Goal: Transaction & Acquisition: Purchase product/service

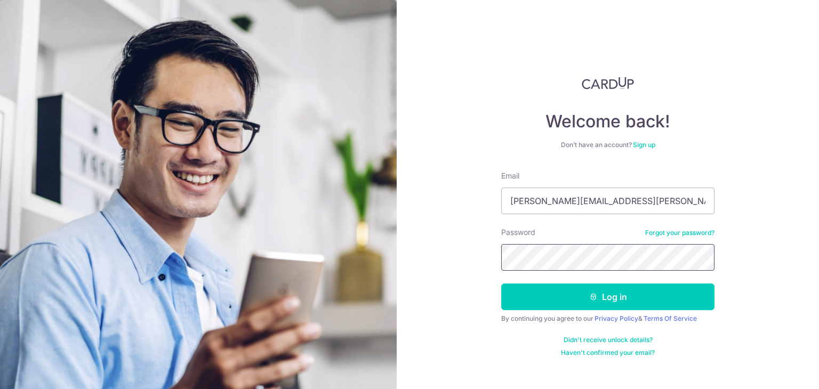
click at [501, 284] on button "Log in" at bounding box center [607, 297] width 213 height 27
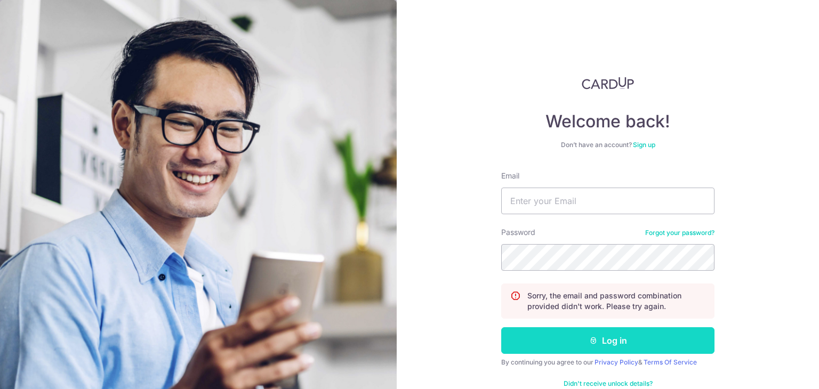
click at [627, 332] on button "Log in" at bounding box center [607, 341] width 213 height 27
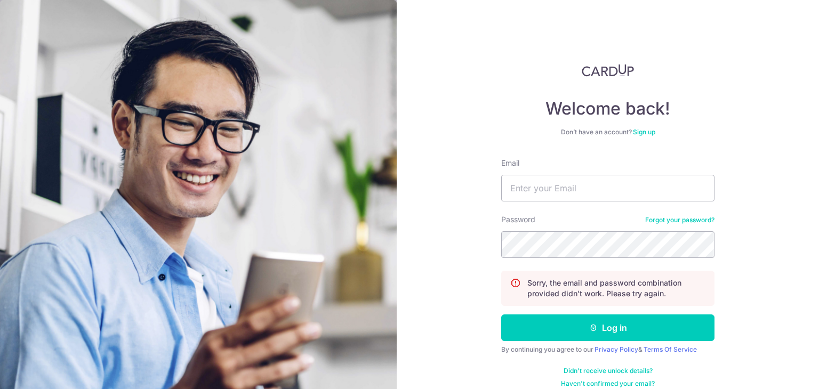
scroll to position [24, 0]
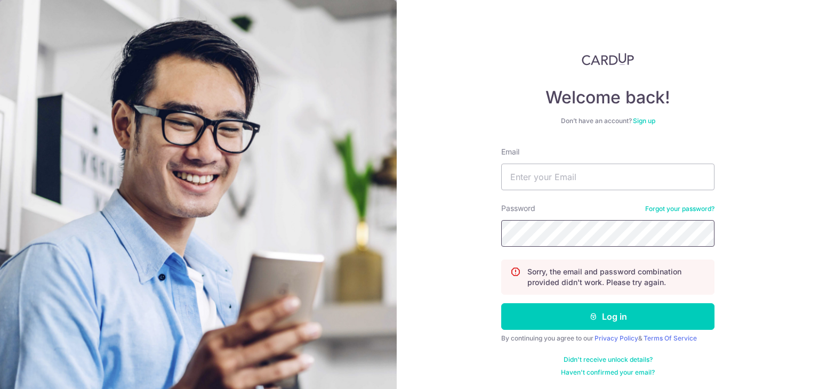
click at [501, 304] on button "Log in" at bounding box center [607, 317] width 213 height 27
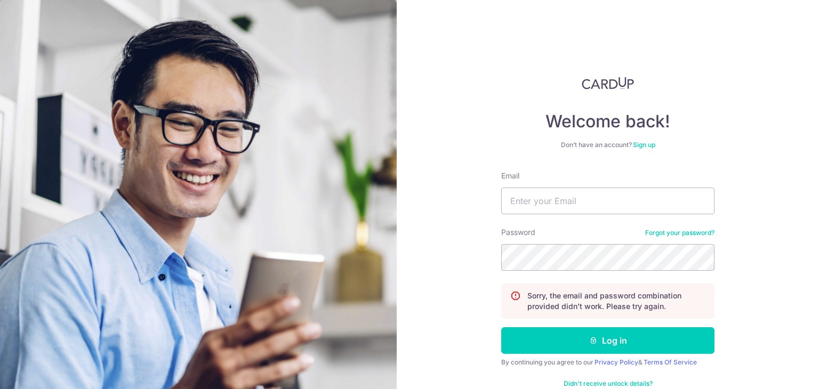
click at [694, 232] on link "Forgot your password?" at bounding box center [679, 233] width 69 height 9
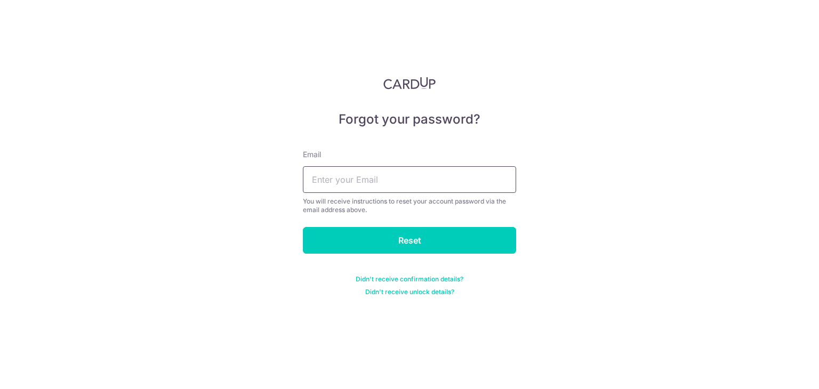
click at [395, 190] on input "text" at bounding box center [409, 179] width 213 height 27
type input "bhojwani.dinesh@gmail.com"
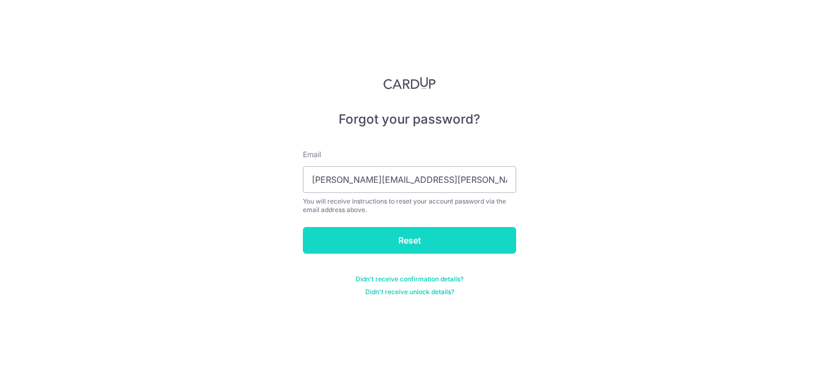
click at [408, 231] on input "Reset" at bounding box center [409, 240] width 213 height 27
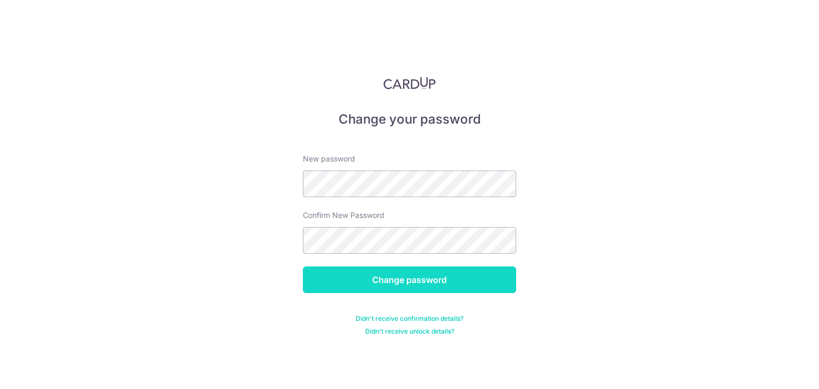
click at [369, 283] on input "Change password" at bounding box center [409, 280] width 213 height 27
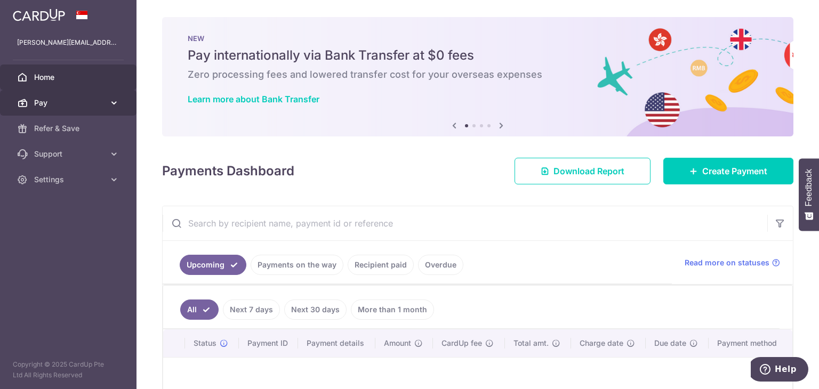
click at [96, 106] on span "Pay" at bounding box center [69, 103] width 70 height 11
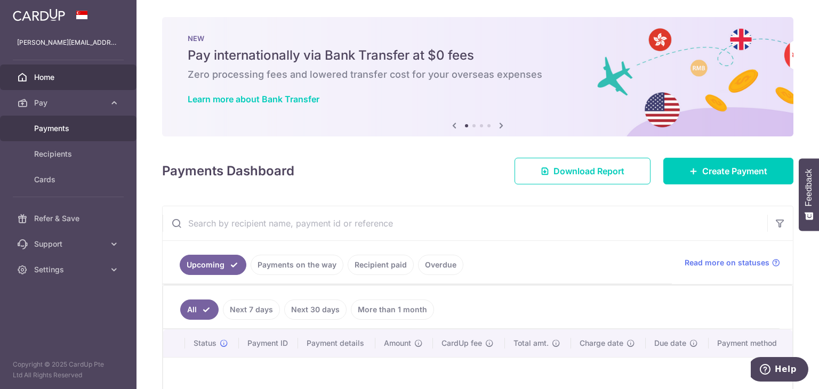
click at [80, 139] on link "Payments" at bounding box center [68, 129] width 137 height 26
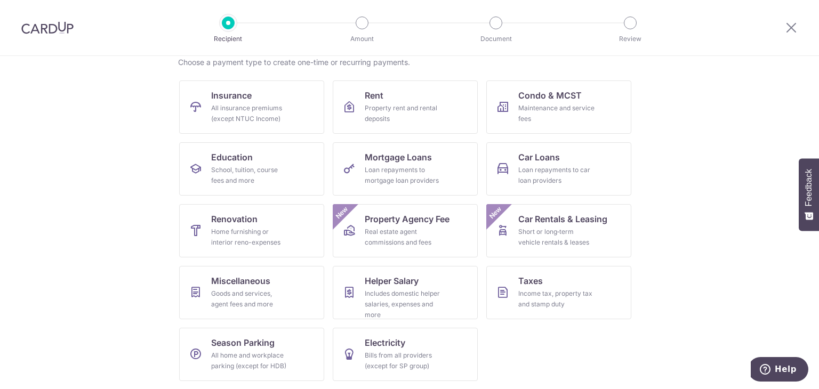
scroll to position [87, 0]
click at [411, 339] on link "Electricity Bills from all providers (except for SP group)" at bounding box center [405, 354] width 145 height 53
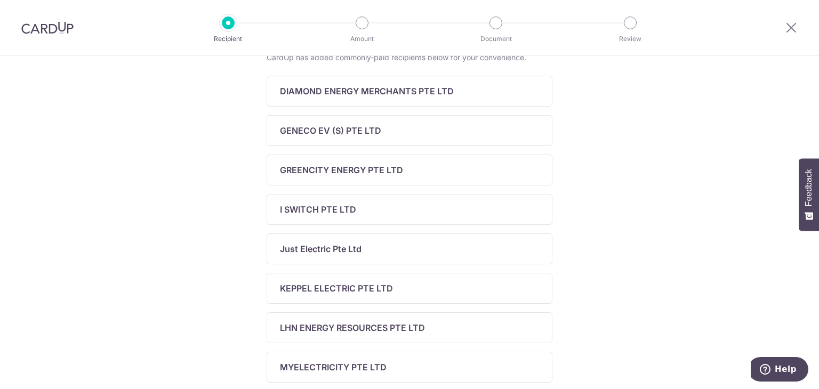
scroll to position [213, 0]
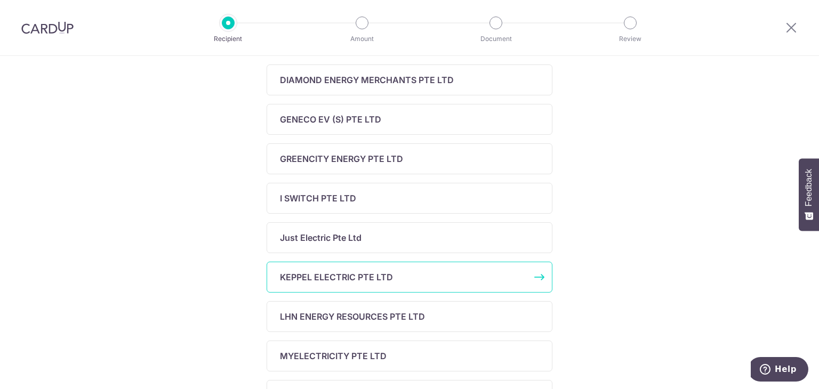
click at [310, 271] on p "KEPPEL ELECTRIC PTE LTD" at bounding box center [336, 277] width 113 height 13
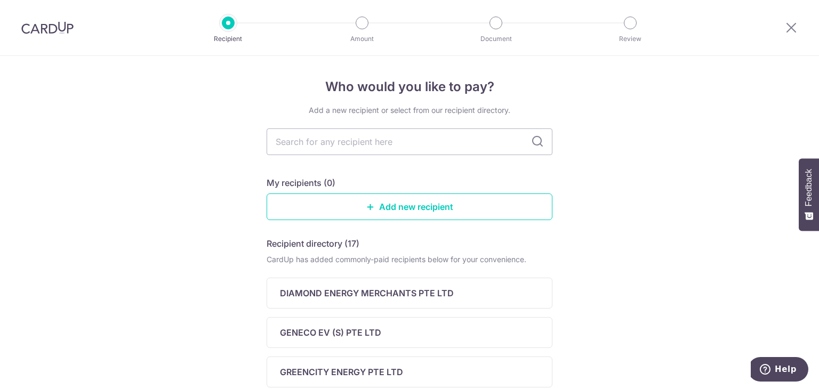
click at [66, 30] on img at bounding box center [47, 27] width 52 height 13
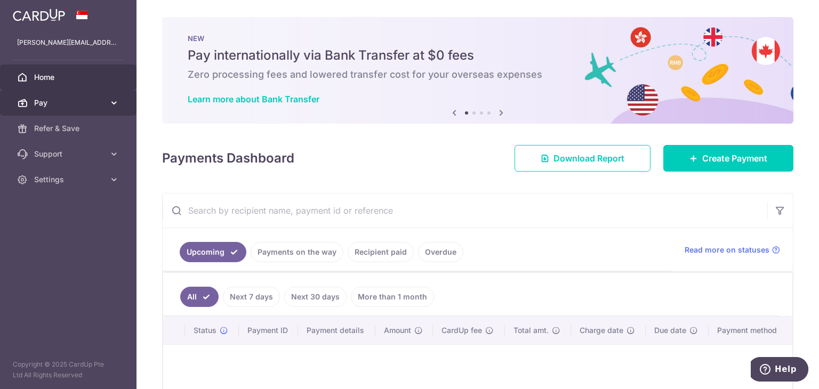
click at [87, 111] on link "Pay" at bounding box center [68, 103] width 137 height 26
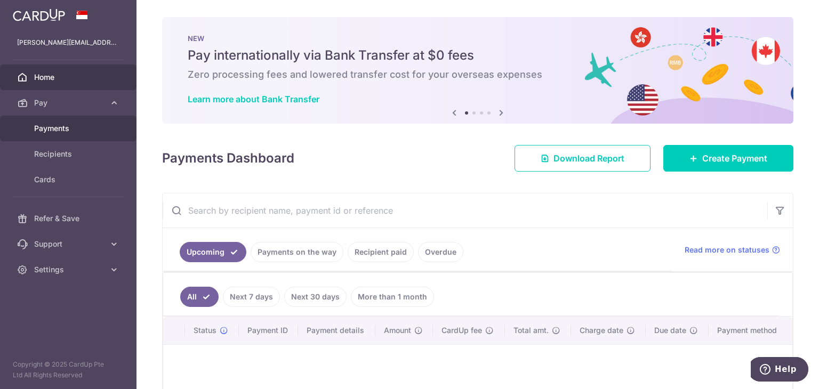
click at [90, 131] on span "Payments" at bounding box center [69, 128] width 70 height 11
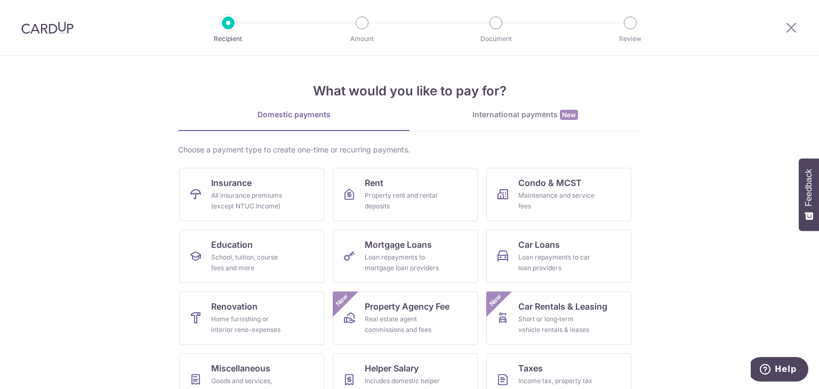
click at [521, 119] on div "International payments New" at bounding box center [525, 114] width 231 height 11
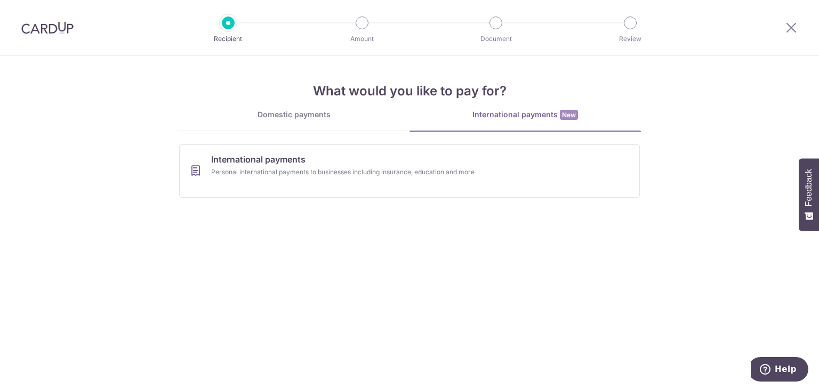
click at [281, 114] on div "Domestic payments" at bounding box center [293, 114] width 231 height 11
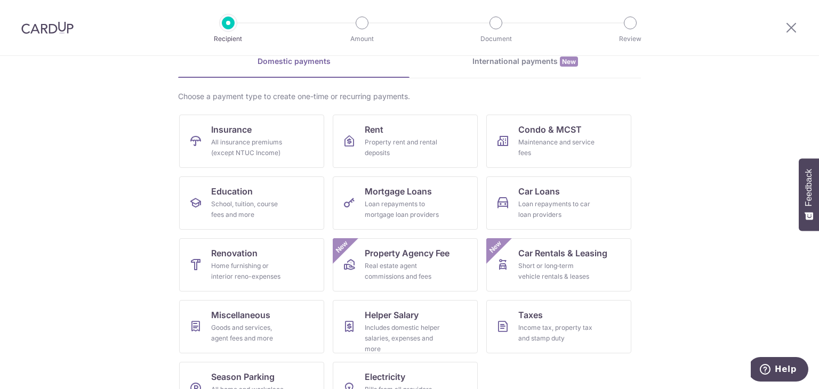
scroll to position [87, 0]
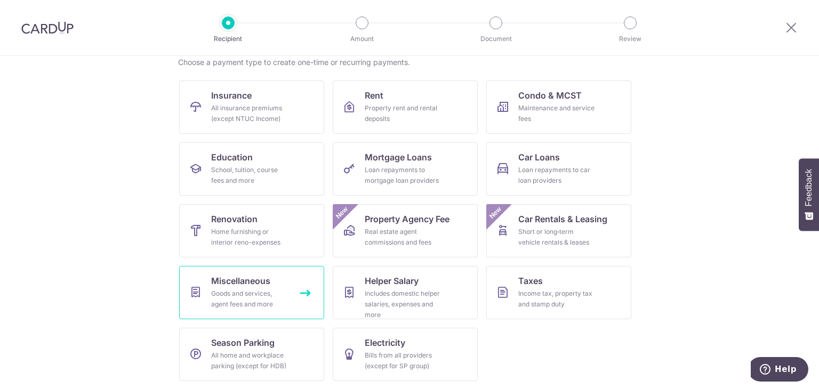
click at [275, 286] on link "Miscellaneous Goods and services, agent fees and more" at bounding box center [251, 292] width 145 height 53
